Goal: Use online tool/utility

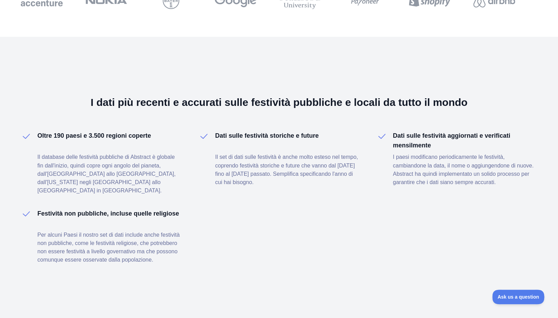
scroll to position [403, 0]
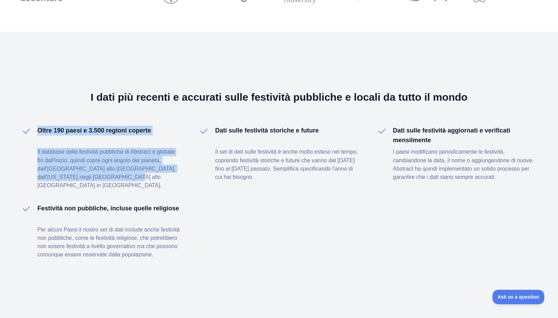
drag, startPoint x: 39, startPoint y: 131, endPoint x: 125, endPoint y: 176, distance: 96.7
click at [125, 176] on div "Oltre 190 paesi e 3.500 regioni coperte Il database delle festività pubbliche d…" at bounding box center [109, 158] width 144 height 64
copy div "Oltre 190 paesi e 3.500 regioni coperte Il database delle festività pubbliche d…"
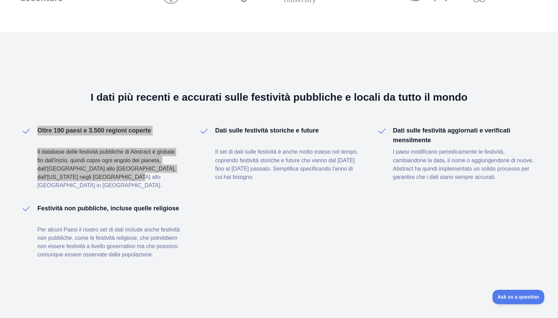
click at [518, 297] on span "Ask us a question" at bounding box center [518, 297] width 52 height 5
click at [518, 297] on span "Ask us a question" at bounding box center [518, 297] width 50 height 5
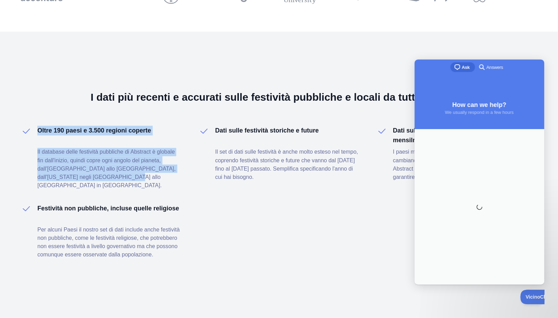
scroll to position [0, 0]
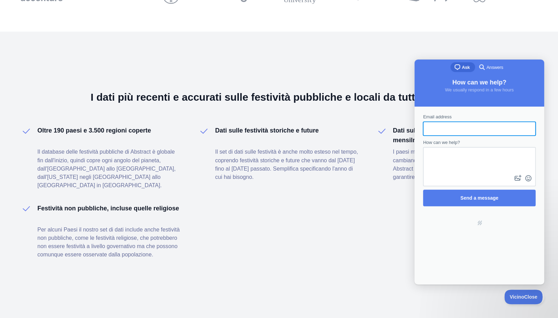
click at [379, 239] on div "Oltre 190 paesi e 3.500 regioni coperte Il database delle festività pubbliche d…" at bounding box center [279, 192] width 517 height 133
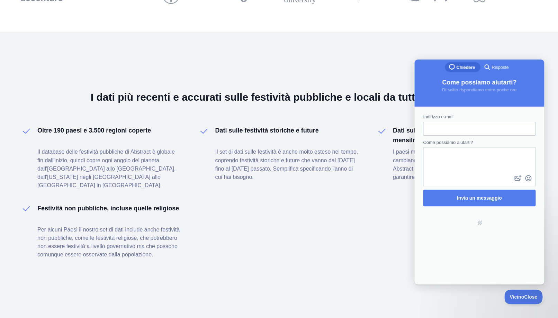
click at [480, 53] on div "I dati più recenti e accurati sulle festività pubbliche e locali da tutto il mo…" at bounding box center [279, 175] width 558 height 287
click at [403, 65] on div "I dati più recenti e accurati sulle festività pubbliche e locali da tutto il mo…" at bounding box center [279, 175] width 558 height 287
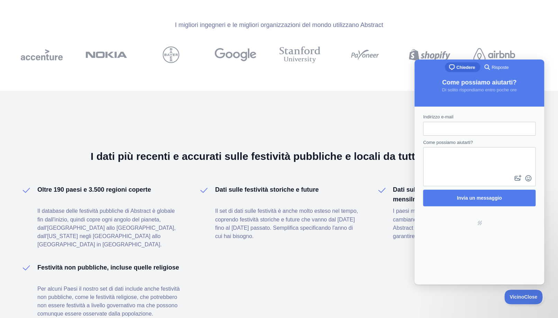
scroll to position [272, 0]
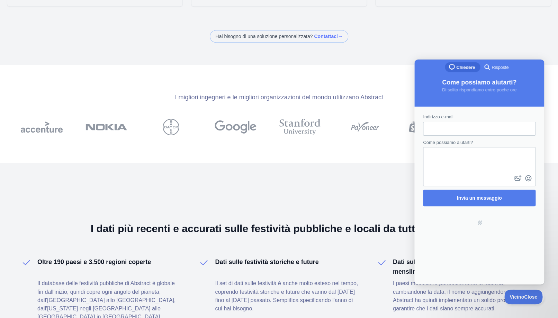
click at [453, 65] on span "chat-square" at bounding box center [452, 67] width 8 height 8
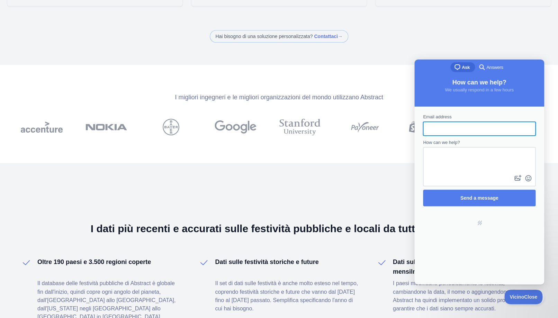
click at [443, 68] on div "chat-square Ask search-medium Answers" at bounding box center [480, 68] width 130 height 17
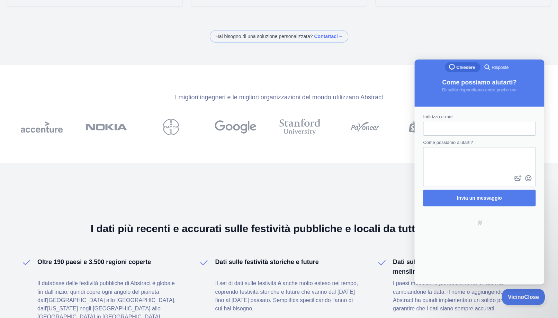
click at [502, 303] on div at bounding box center [502, 303] width 0 height 0
click at [519, 295] on button "Vicino Close" at bounding box center [524, 297] width 38 height 15
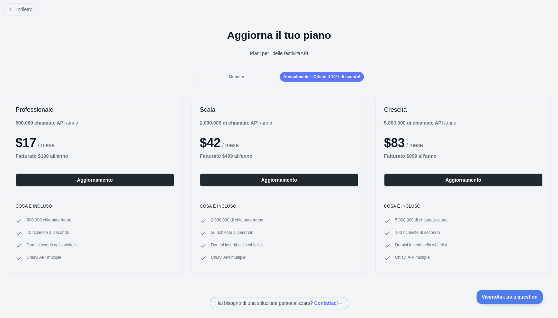
scroll to position [0, 0]
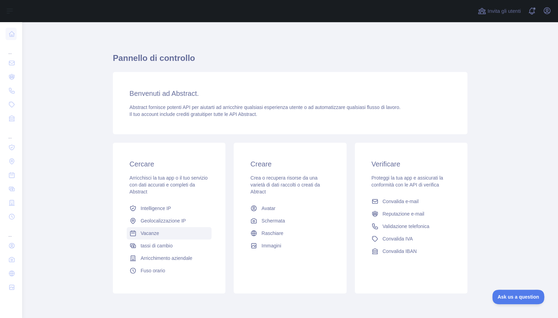
click at [151, 234] on font "Vacanze" at bounding box center [150, 234] width 18 height 6
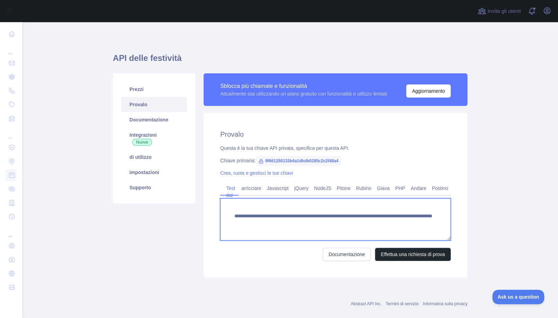
click at [265, 209] on textarea "**********" at bounding box center [335, 219] width 231 height 42
drag, startPoint x: 232, startPoint y: 215, endPoint x: 249, endPoint y: 231, distance: 23.3
click at [249, 231] on textarea "**********" at bounding box center [335, 219] width 231 height 42
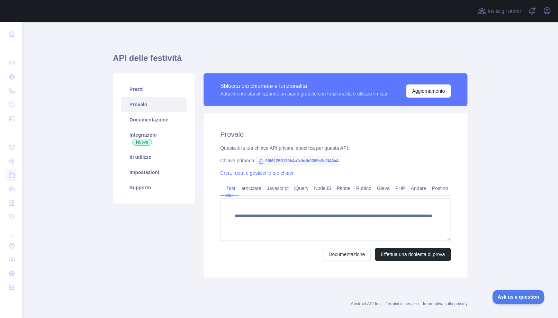
click at [320, 173] on div "Crea, ruota e gestisci le tue chiavi" at bounding box center [335, 173] width 231 height 7
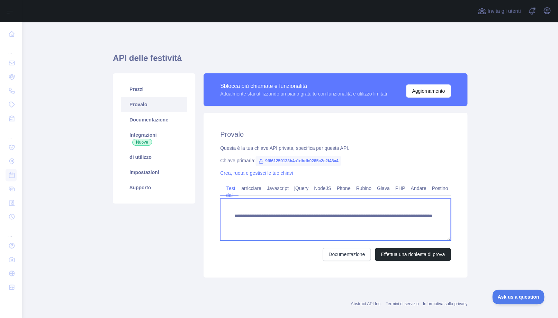
drag, startPoint x: 231, startPoint y: 214, endPoint x: 252, endPoint y: 230, distance: 26.0
click at [252, 230] on textarea "**********" at bounding box center [335, 219] width 231 height 42
